Goal: Task Accomplishment & Management: Complete application form

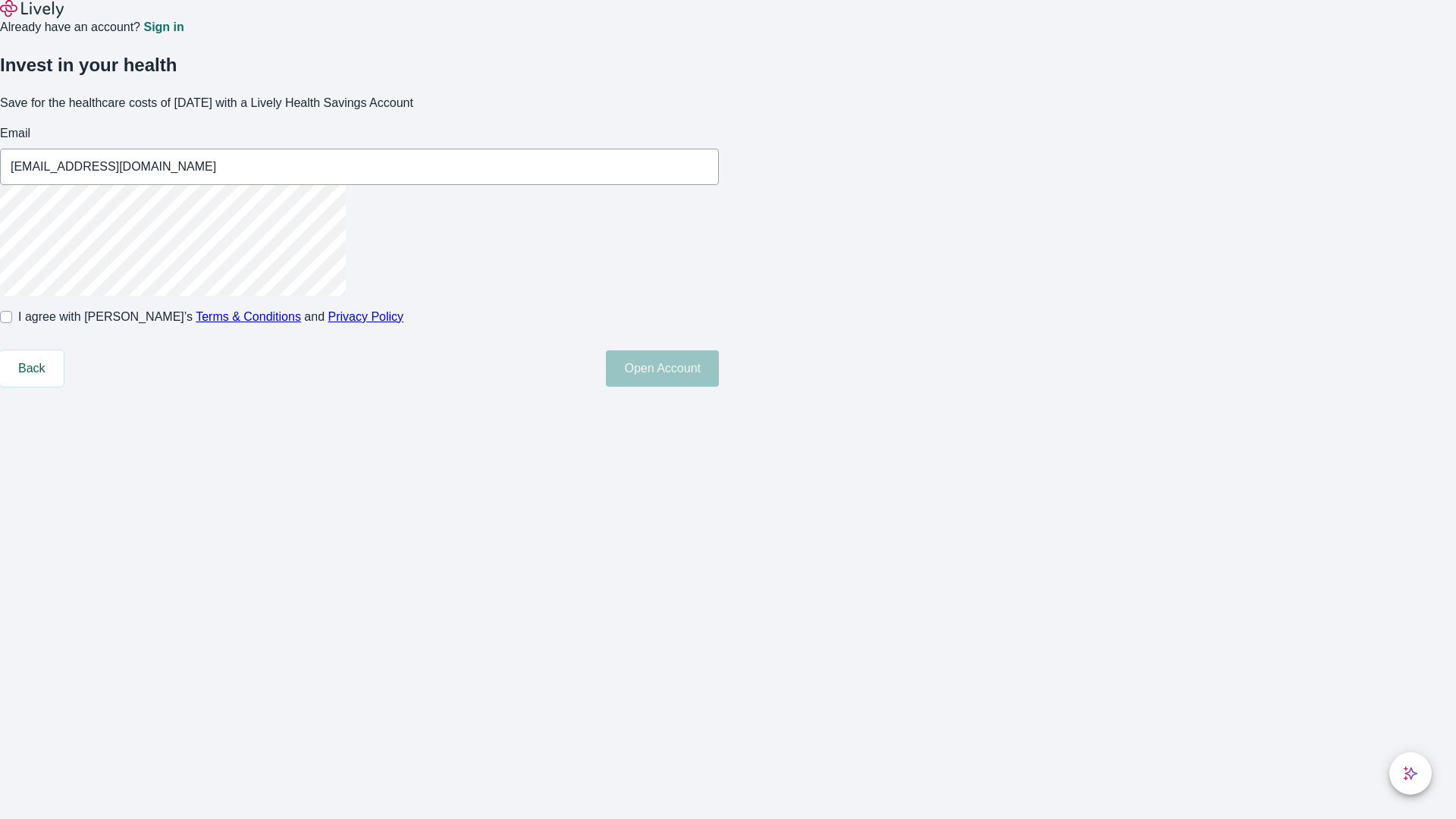
click at [12, 323] on input "I agree with Lively’s Terms & Conditions and Privacy Policy" at bounding box center [6, 317] width 12 height 12
checkbox input "true"
click at [719, 387] on button "Open Account" at bounding box center [662, 369] width 113 height 36
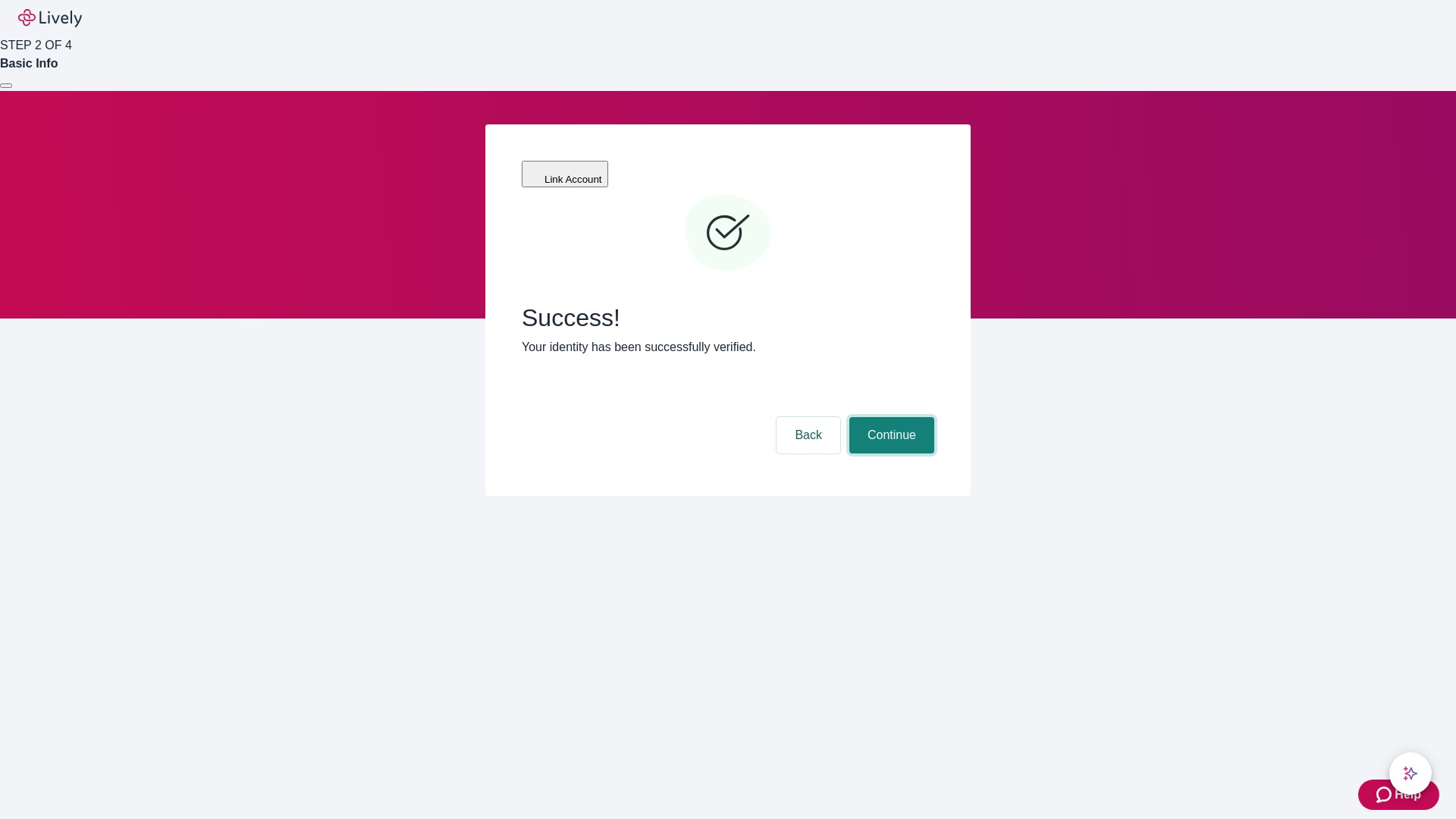
click at [889, 417] on button "Continue" at bounding box center [892, 435] width 85 height 36
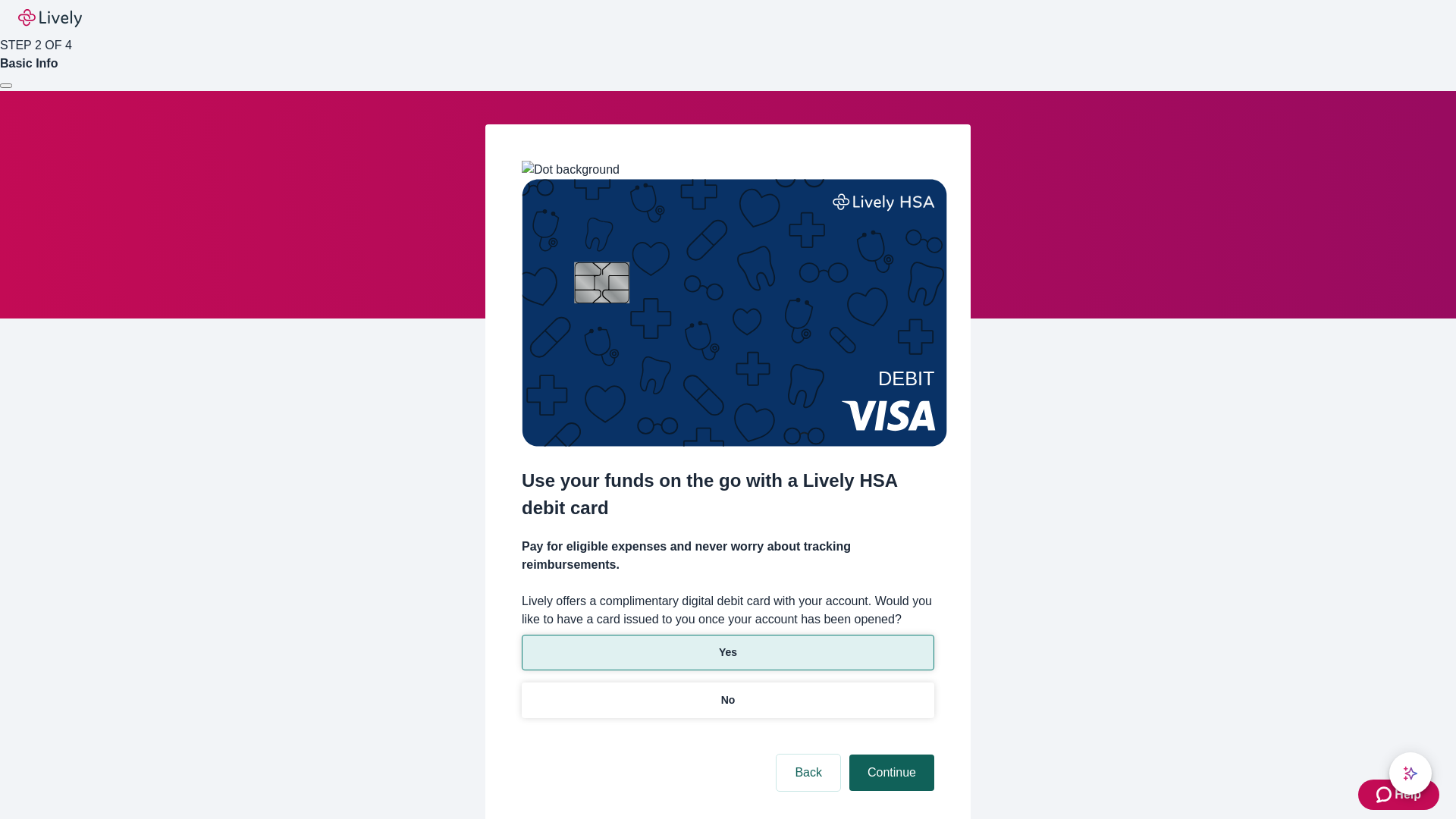
click at [728, 645] on p "Yes" at bounding box center [728, 652] width 18 height 16
click at [889, 755] on button "Continue" at bounding box center [892, 773] width 85 height 36
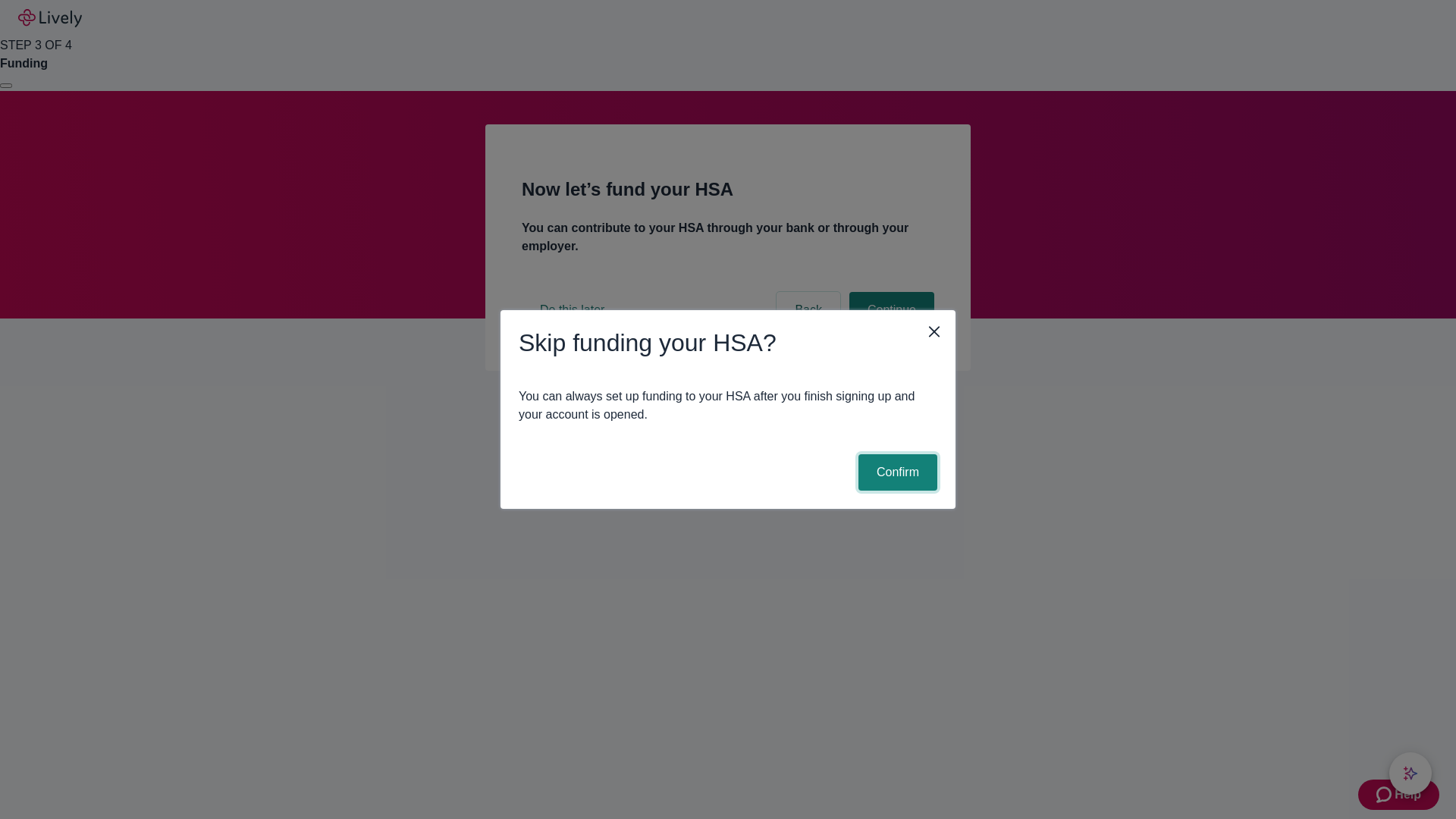
click at [896, 472] on button "Confirm" at bounding box center [897, 472] width 79 height 36
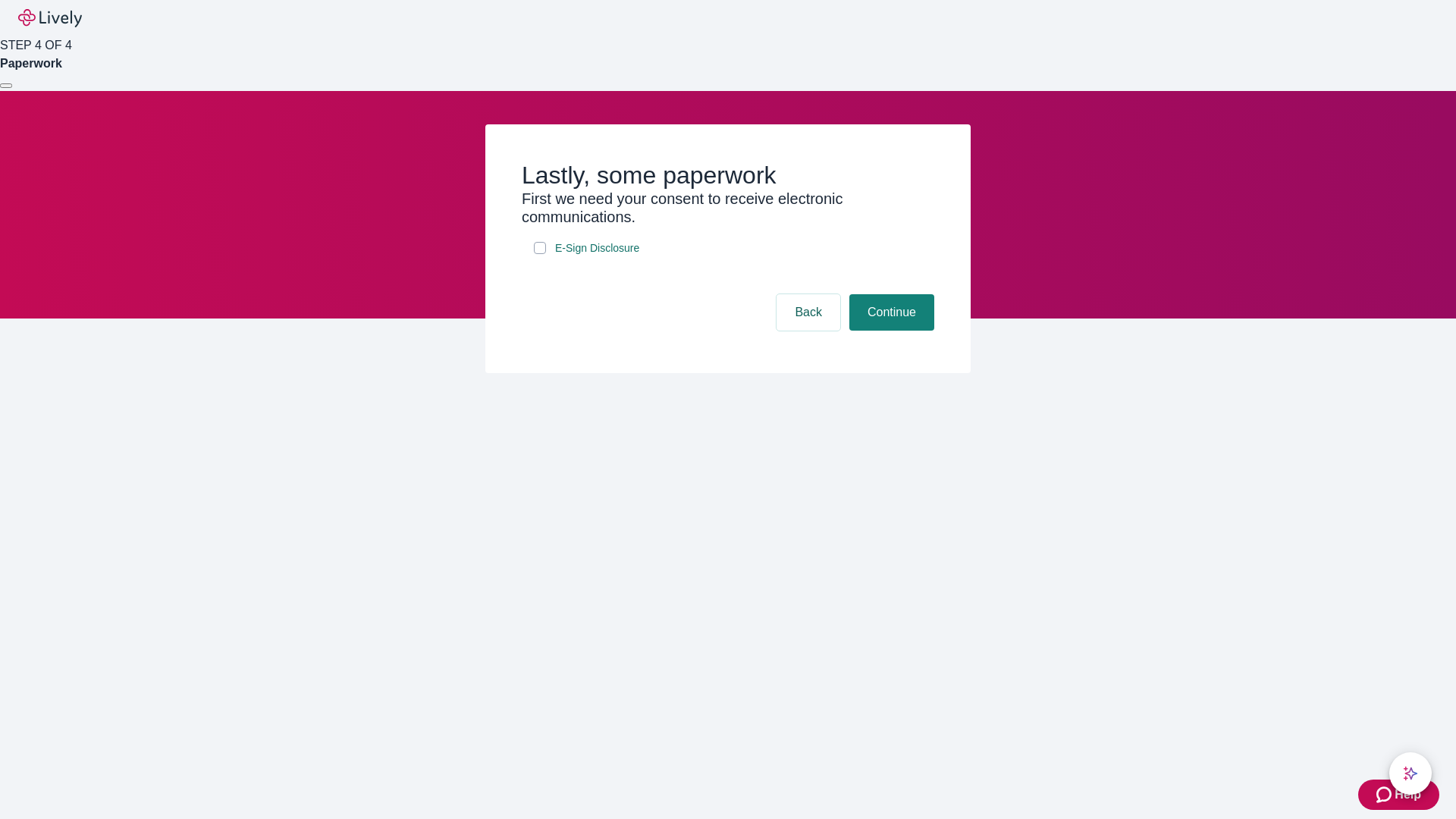
click at [540, 254] on input "E-Sign Disclosure" at bounding box center [539, 248] width 12 height 12
checkbox input "true"
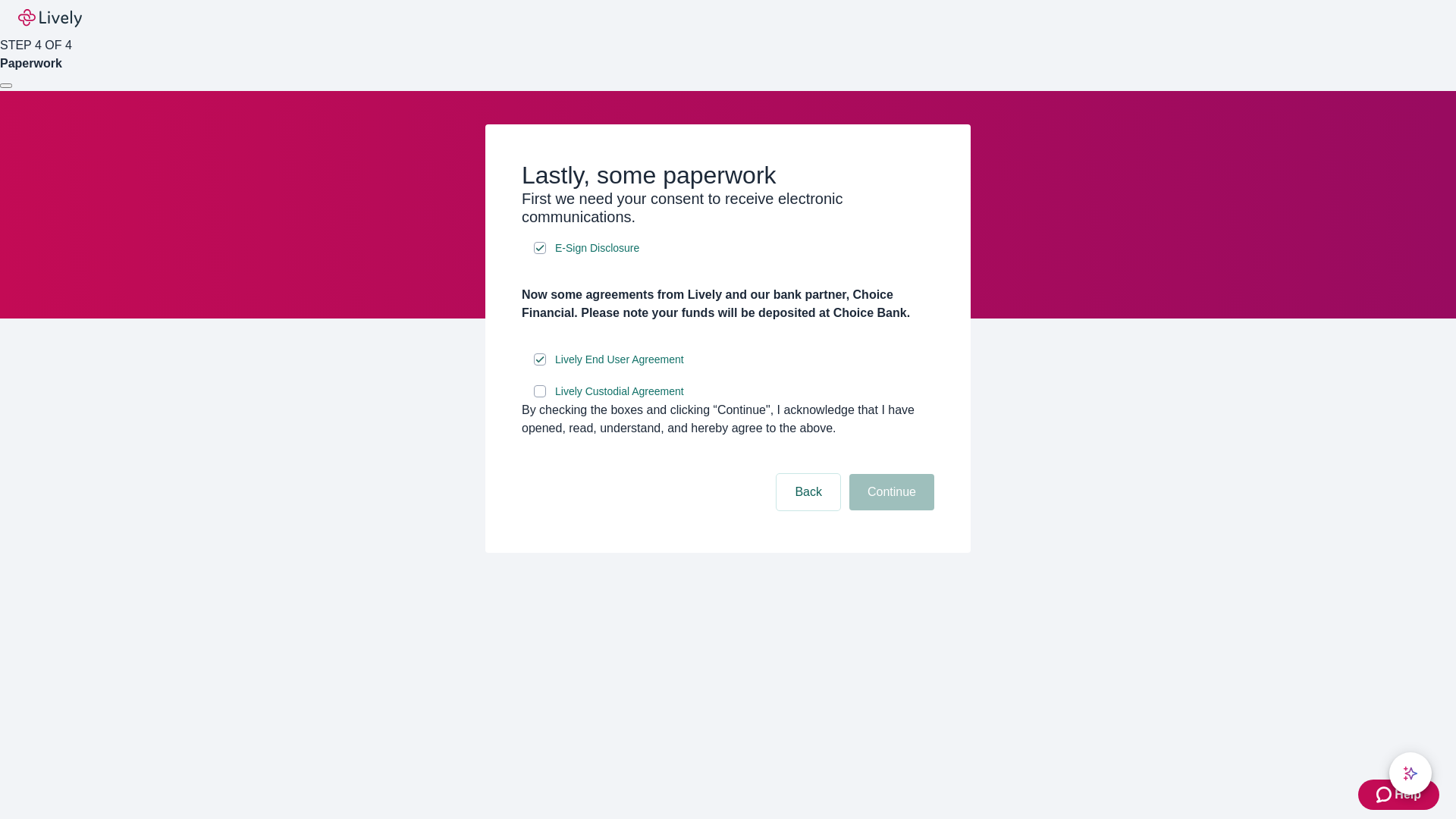
click at [540, 398] on input "Lively Custodial Agreement" at bounding box center [539, 391] width 12 height 12
checkbox input "true"
click at [889, 511] on button "Continue" at bounding box center [892, 492] width 85 height 36
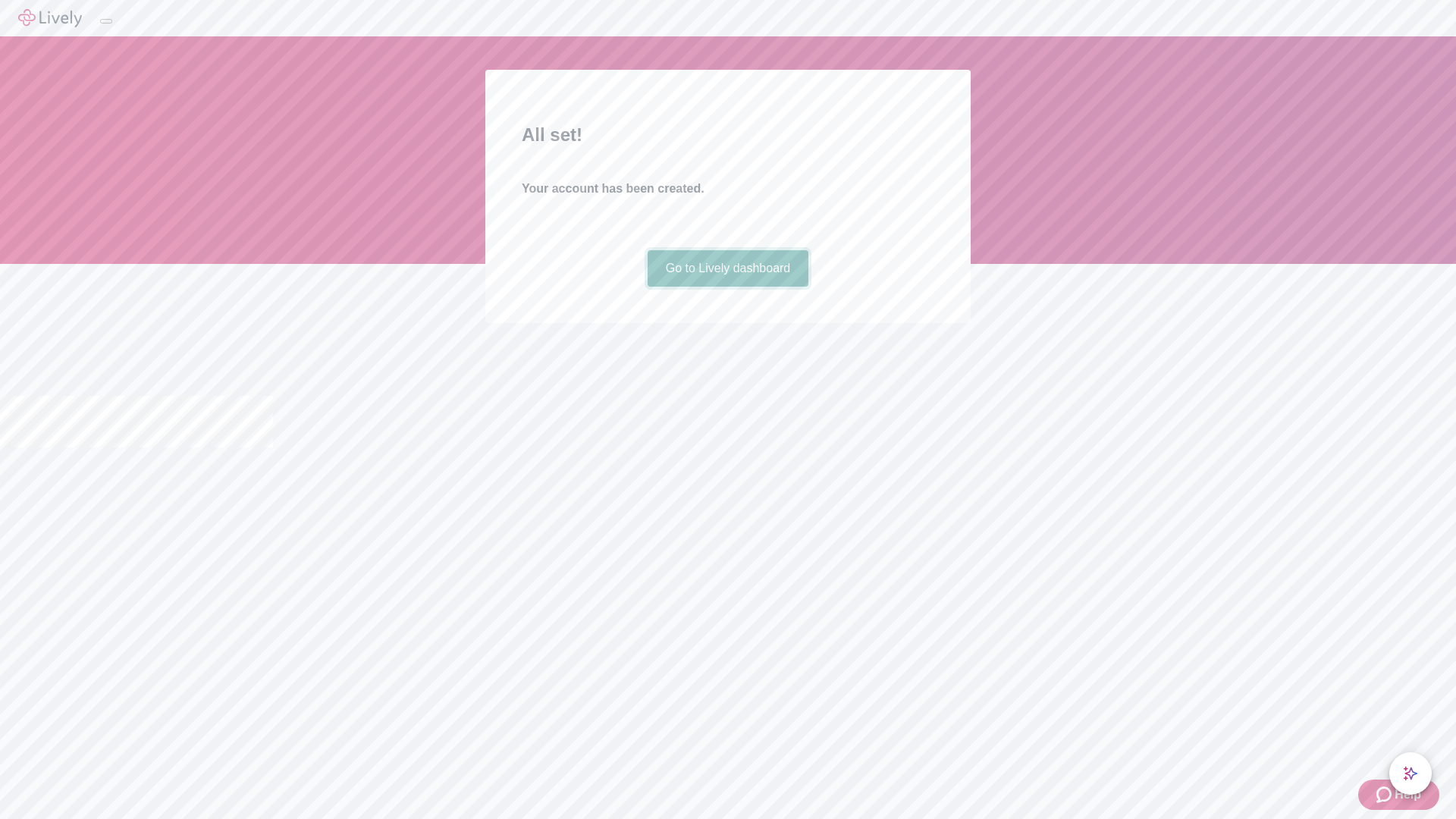
click at [728, 287] on link "Go to Lively dashboard" at bounding box center [728, 269] width 162 height 36
